Goal: Find specific page/section: Find specific page/section

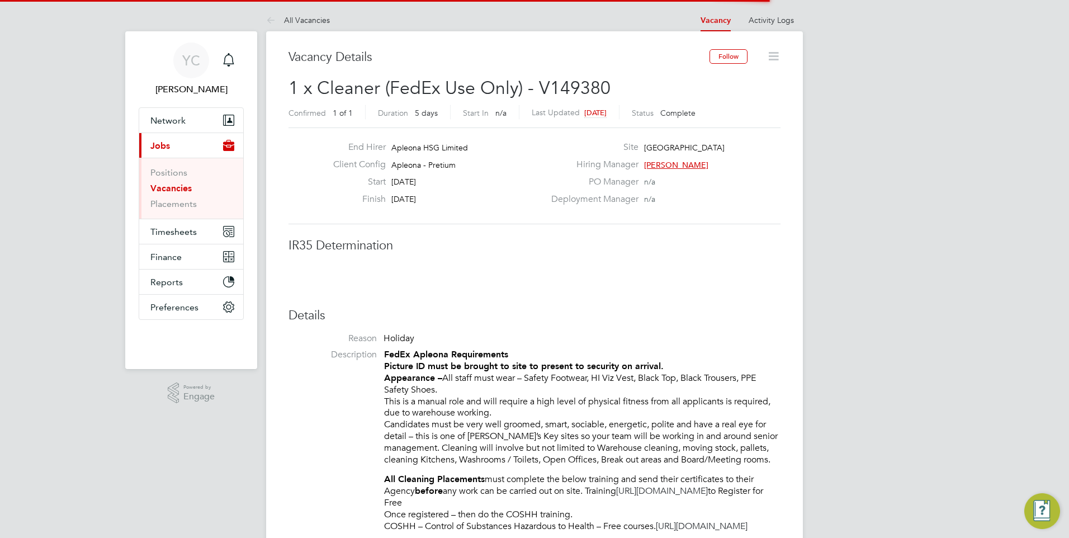
scroll to position [33, 78]
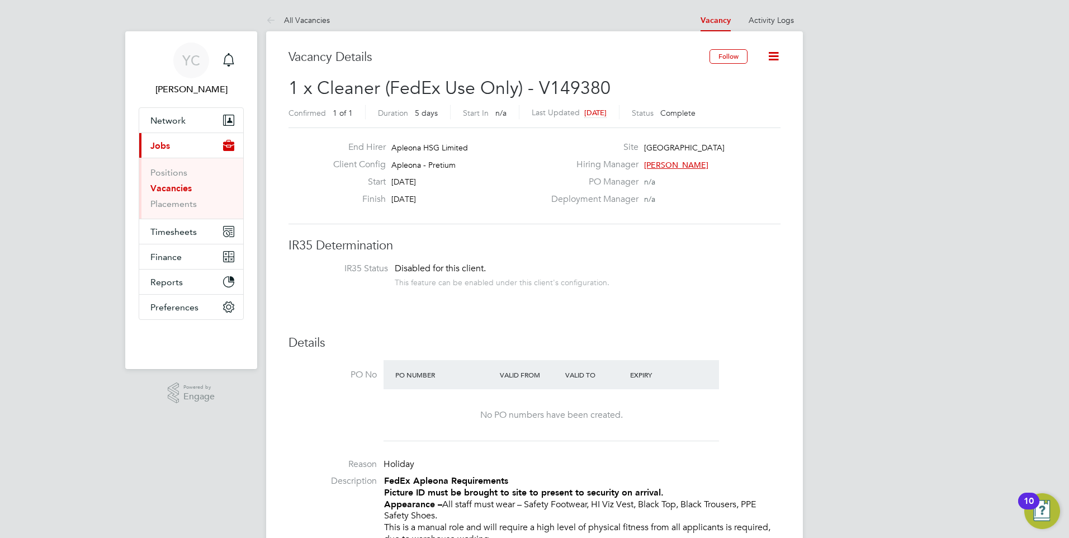
click at [171, 209] on li "Placements" at bounding box center [192, 203] width 84 height 11
click at [171, 205] on link "Placements" at bounding box center [173, 203] width 46 height 11
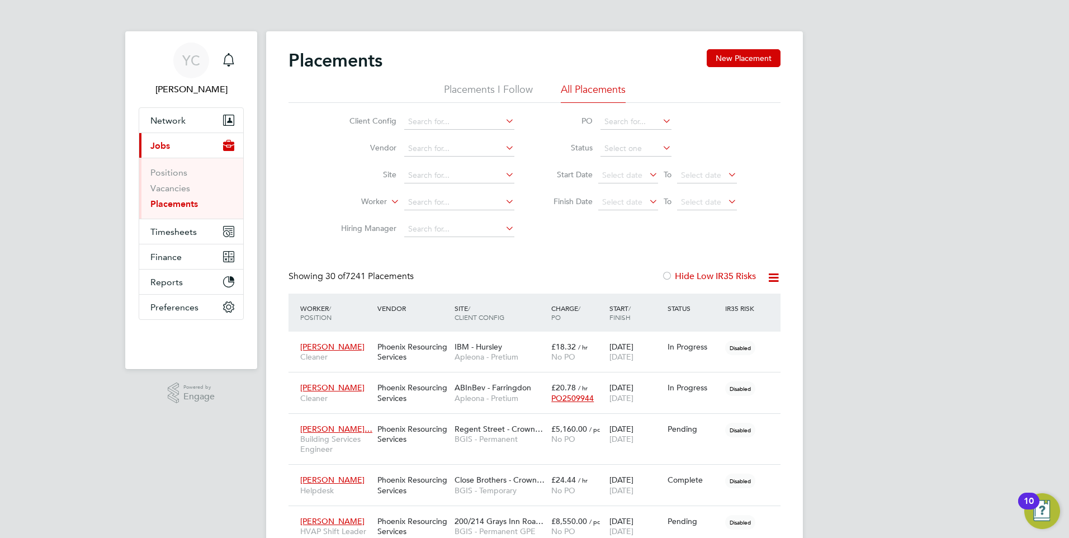
click at [466, 96] on li "Placements I Follow" at bounding box center [488, 93] width 89 height 20
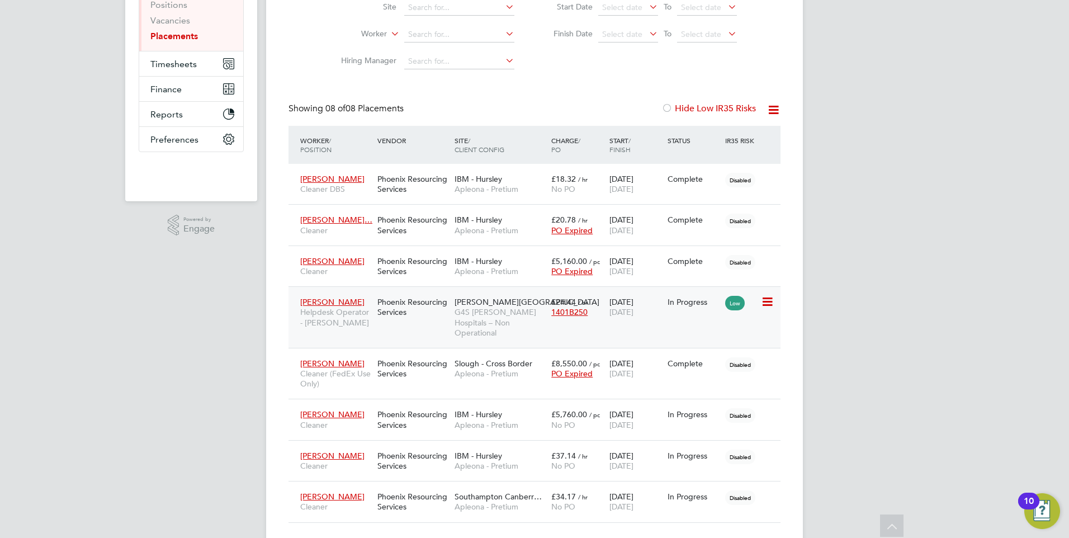
click at [650, 318] on div "[DATE] [DATE]" at bounding box center [636, 306] width 58 height 31
